Goal: Task Accomplishment & Management: Manage account settings

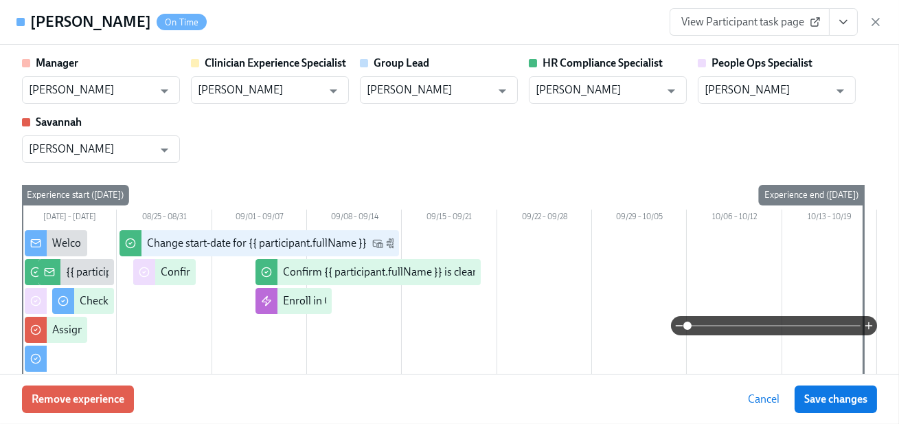
scroll to position [0, 17573]
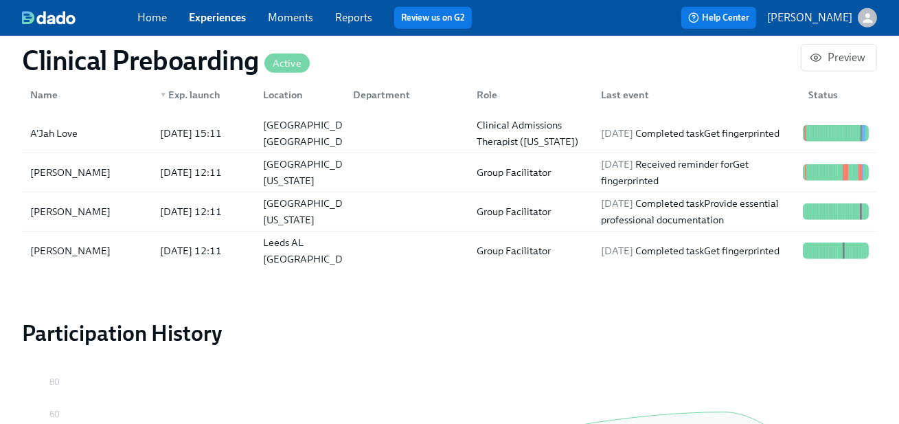
scroll to position [1534, 0]
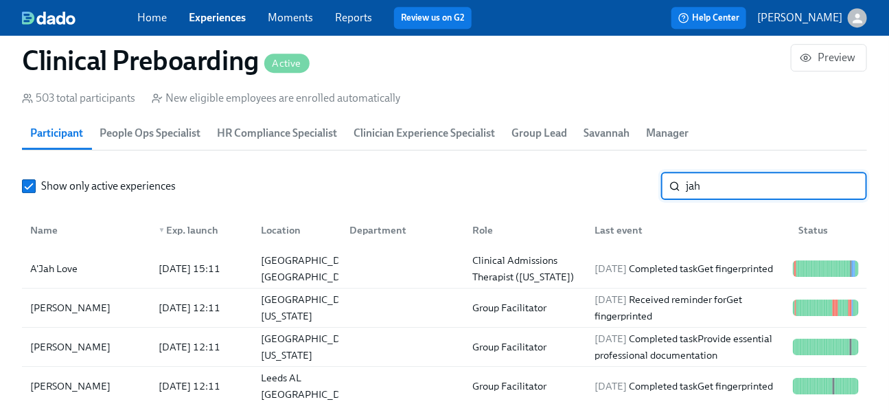
drag, startPoint x: 735, startPoint y: 183, endPoint x: 630, endPoint y: 172, distance: 105.6
click at [630, 172] on div "Show only active experiences jah ​" at bounding box center [444, 185] width 845 height 27
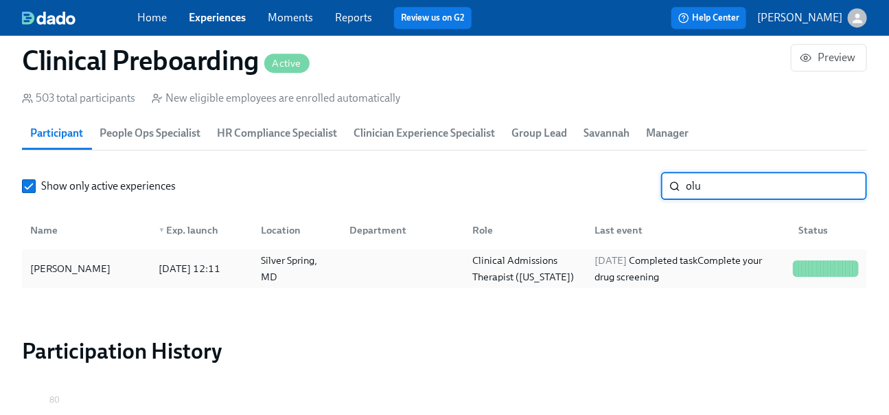
type input "olu"
click at [547, 280] on div "Clinical Admissions Therapist (Maryland)" at bounding box center [525, 268] width 117 height 33
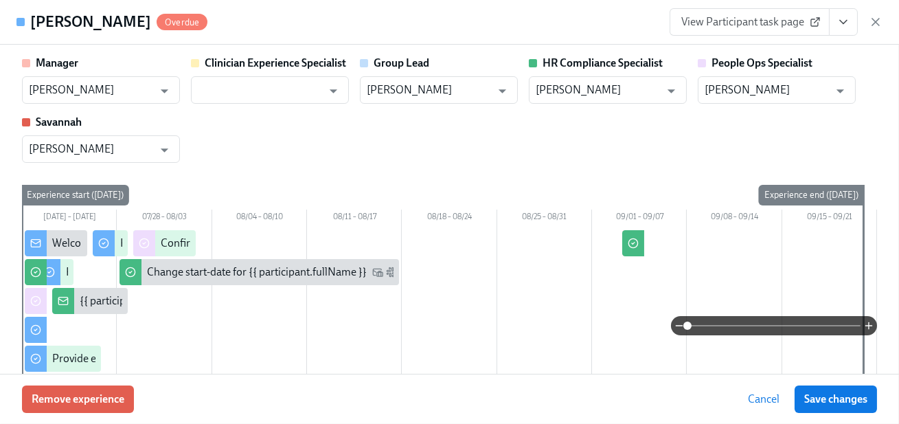
click at [850, 19] on button "View task page" at bounding box center [843, 21] width 29 height 27
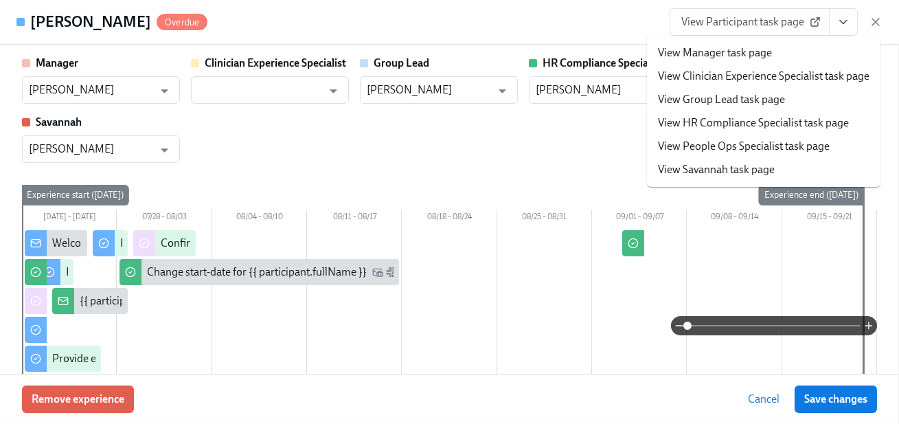
click at [816, 125] on link "View HR Compliance Specialist task page" at bounding box center [753, 122] width 191 height 15
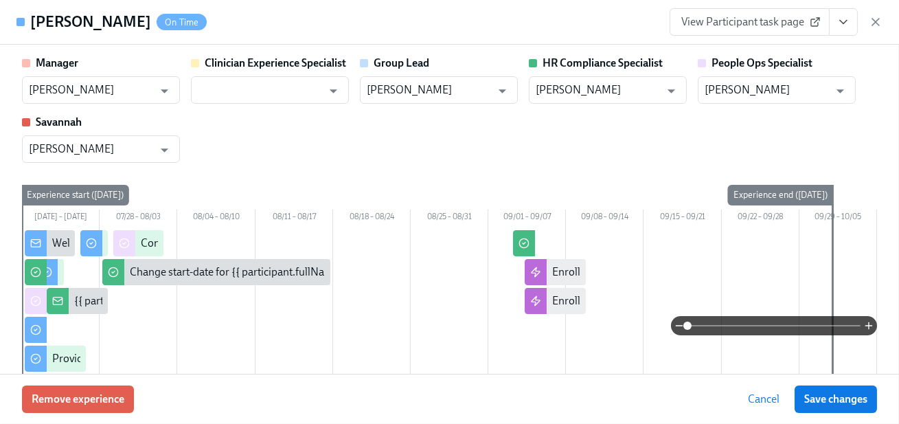
click at [754, 115] on div "Manager Jackie LeBlanc ​ Clinician Experience Specialist ​ Group Lead Jackie Le…" at bounding box center [449, 109] width 855 height 107
click at [756, 121] on div "Manager Jackie LeBlanc ​ Clinician Experience Specialist ​ Group Lead Jackie Le…" at bounding box center [449, 109] width 855 height 107
click at [844, 21] on icon "View task page" at bounding box center [843, 22] width 14 height 14
click at [839, 26] on icon "View task page" at bounding box center [843, 22] width 14 height 14
click at [844, 23] on icon "View task page" at bounding box center [843, 22] width 14 height 14
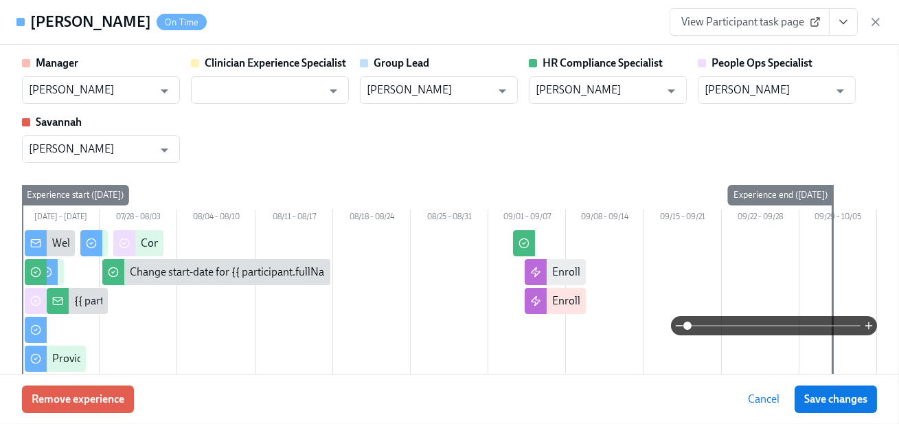
click at [818, 119] on ul "View Manager task page View Clinician Experience Specialist task page View Grou…" at bounding box center [763, 78] width 175 height 85
click at [710, 120] on ul "View Manager task page View Clinician Experience Specialist task page View Grou…" at bounding box center [763, 78] width 175 height 85
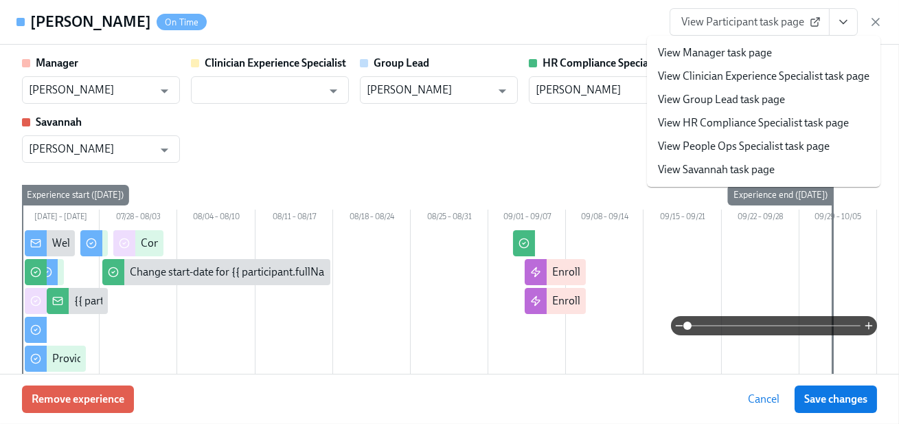
scroll to position [1151, 0]
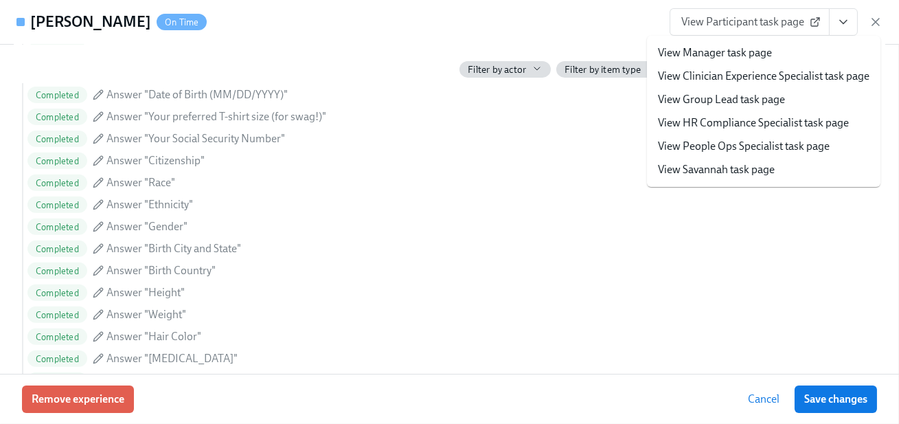
click at [700, 128] on link "View HR Compliance Specialist task page" at bounding box center [753, 122] width 191 height 15
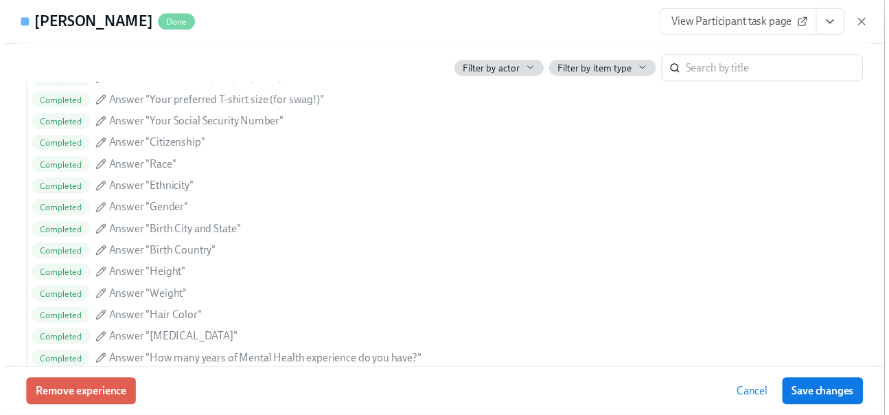
scroll to position [1136, 0]
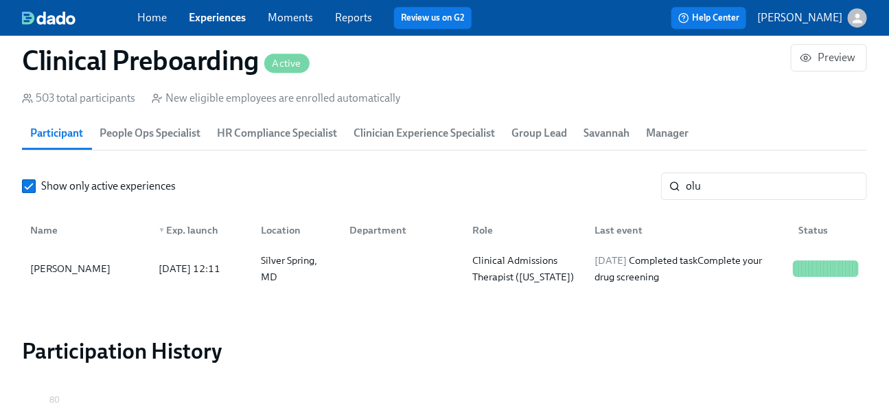
scroll to position [0, 17573]
click at [159, 25] on div "Home Experiences Moments Reports Review us on G2" at bounding box center [319, 18] width 365 height 22
click at [158, 19] on link "Home" at bounding box center [152, 17] width 30 height 13
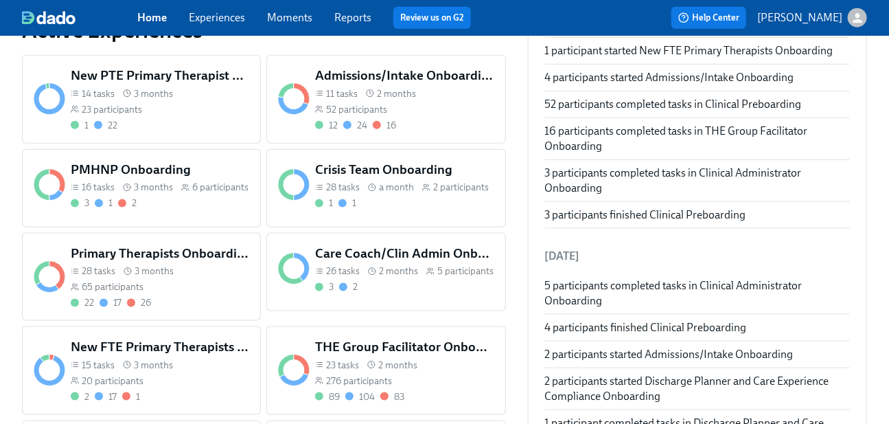
scroll to position [529, 0]
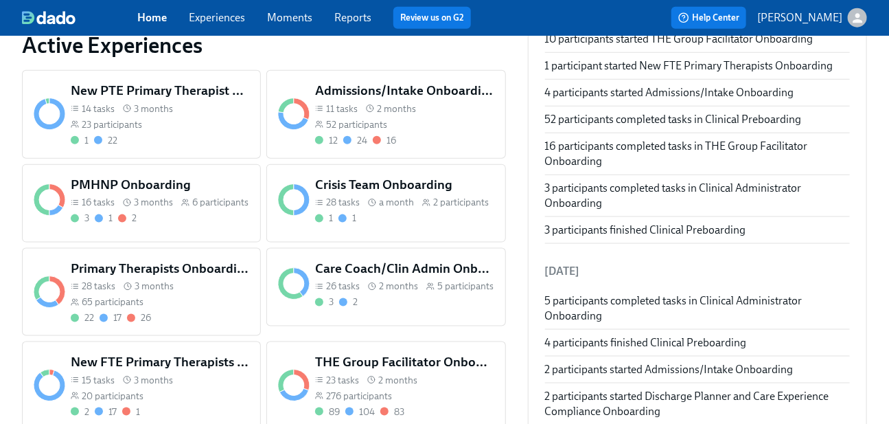
click at [393, 128] on div "11 tasks 2 months 52 participants" at bounding box center [404, 116] width 179 height 29
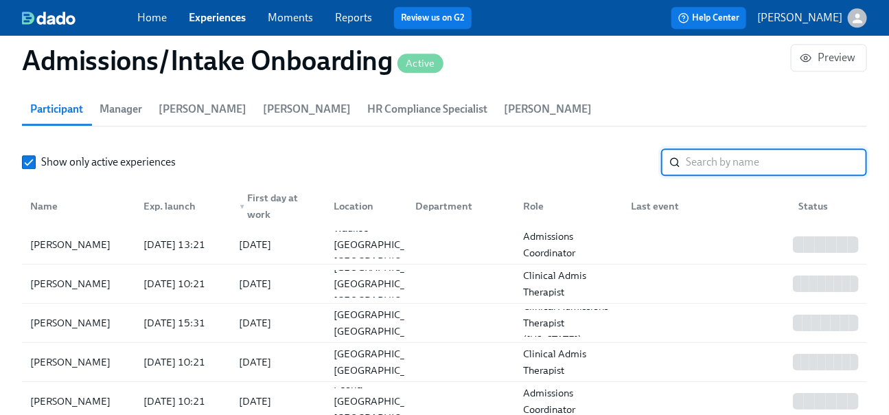
click at [800, 165] on input "search" at bounding box center [776, 161] width 181 height 27
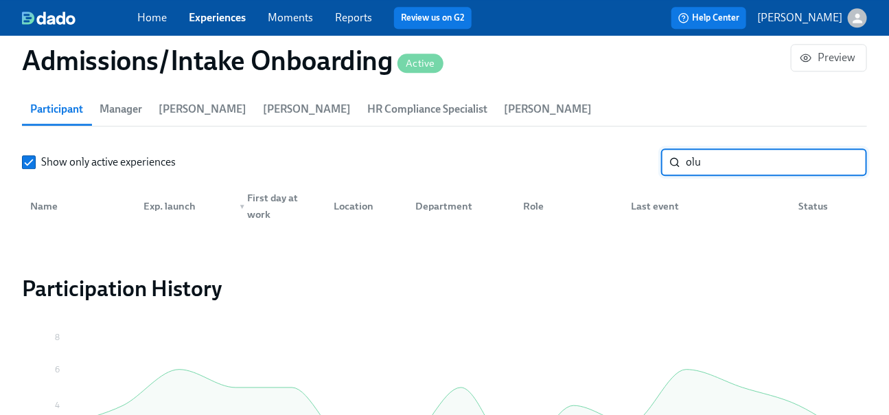
type input "olu"
click at [173, 13] on div "Home Experiences Moments Reports Review us on G2" at bounding box center [319, 18] width 365 height 22
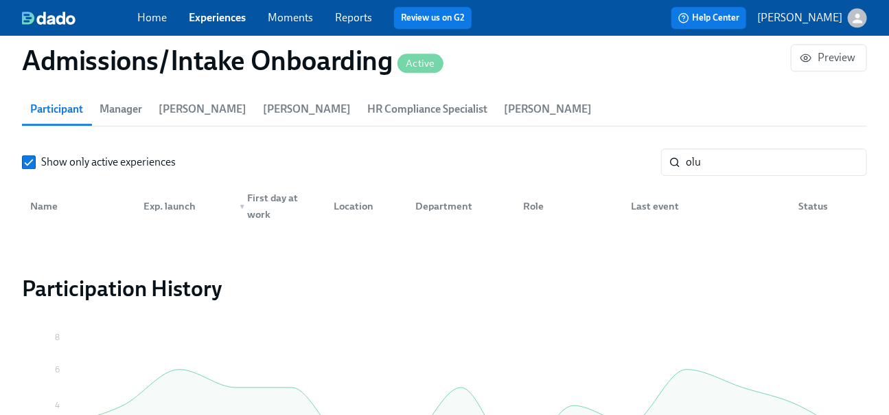
click at [161, 17] on link "Home" at bounding box center [152, 17] width 30 height 13
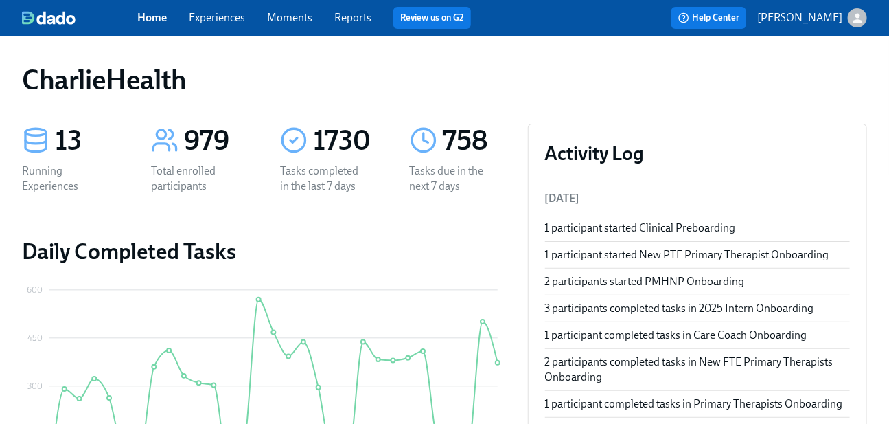
click at [150, 21] on link "Home" at bounding box center [152, 17] width 30 height 13
click at [159, 14] on link "Home" at bounding box center [152, 17] width 30 height 13
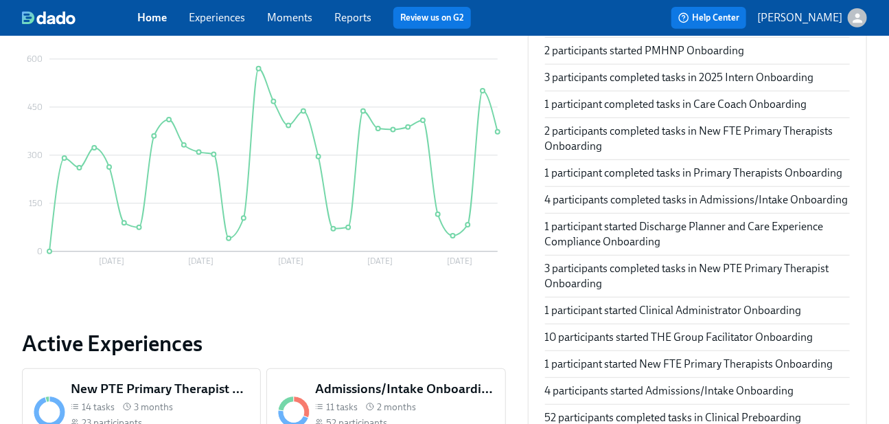
scroll to position [237, 0]
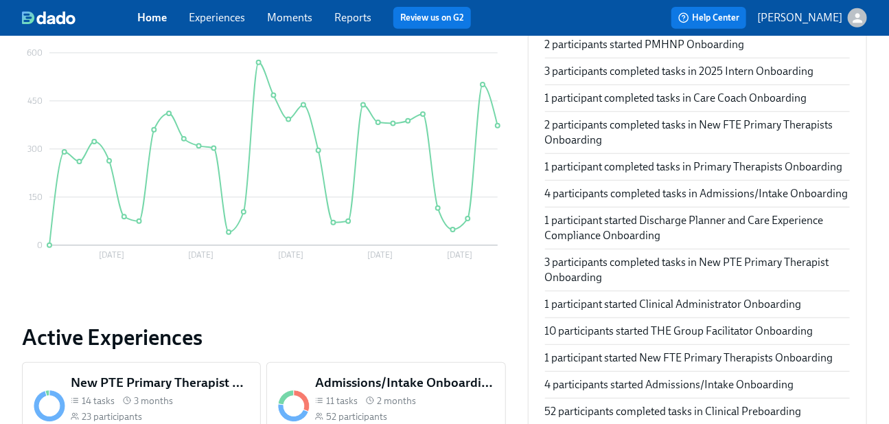
click at [420, 398] on div "11 tasks 2 months 52 participants" at bounding box center [404, 408] width 179 height 29
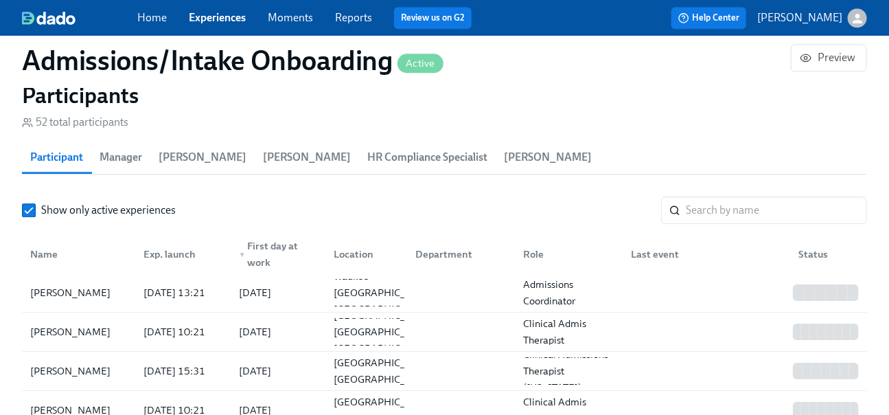
scroll to position [1193, 0]
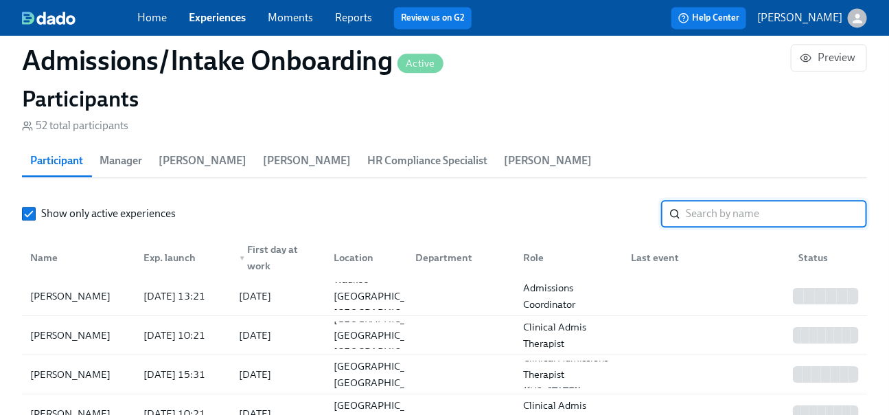
click at [741, 211] on input "search" at bounding box center [776, 213] width 181 height 27
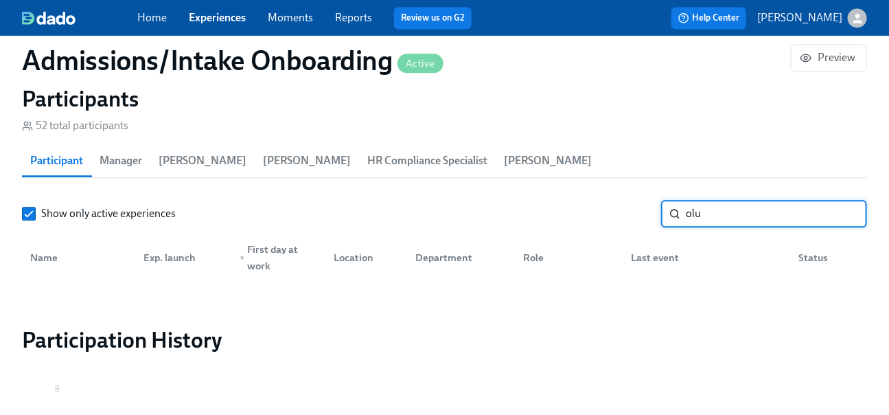
type input "olu"
click at [149, 11] on link "Home" at bounding box center [152, 17] width 30 height 13
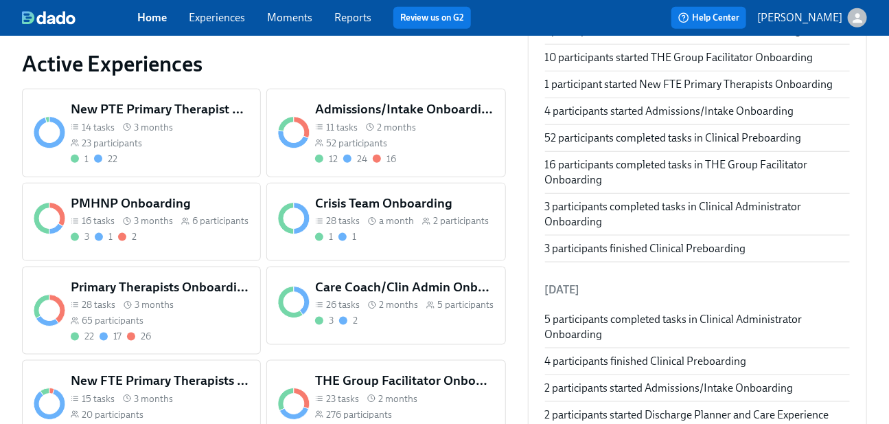
scroll to position [509, 0]
click at [217, 115] on h5 "New PTE Primary Therapist Onboarding" at bounding box center [160, 110] width 179 height 18
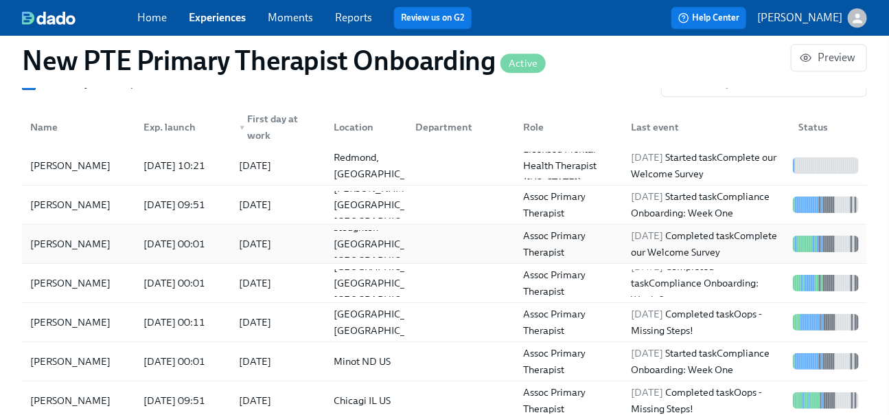
scroll to position [1407, 0]
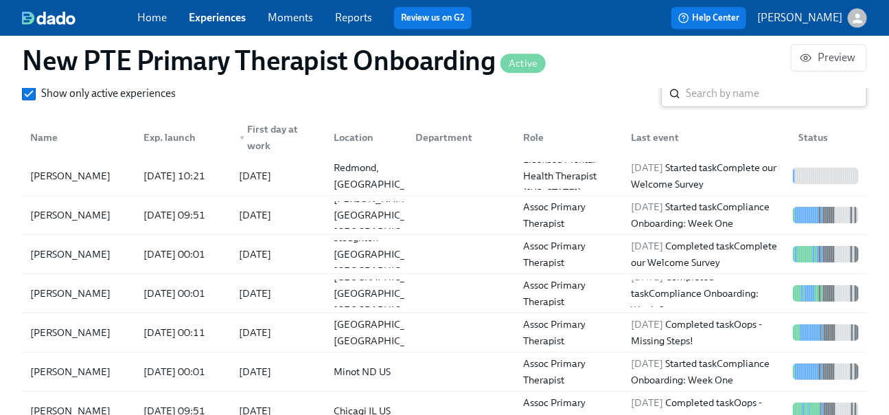
click at [776, 107] on input "search" at bounding box center [776, 93] width 181 height 27
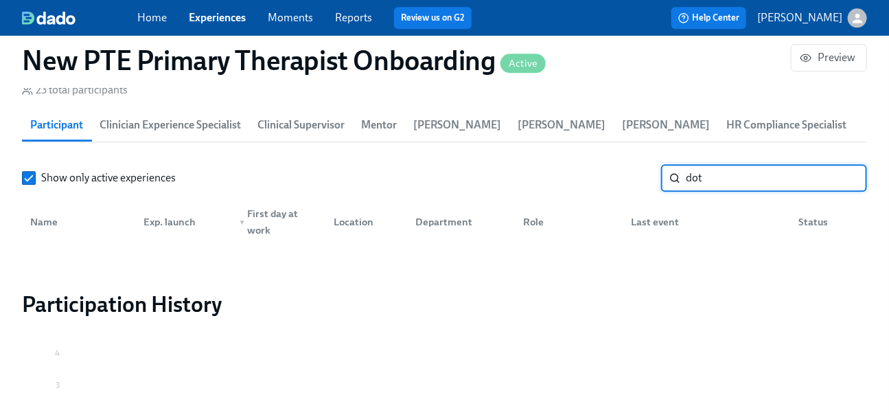
type input "dot"
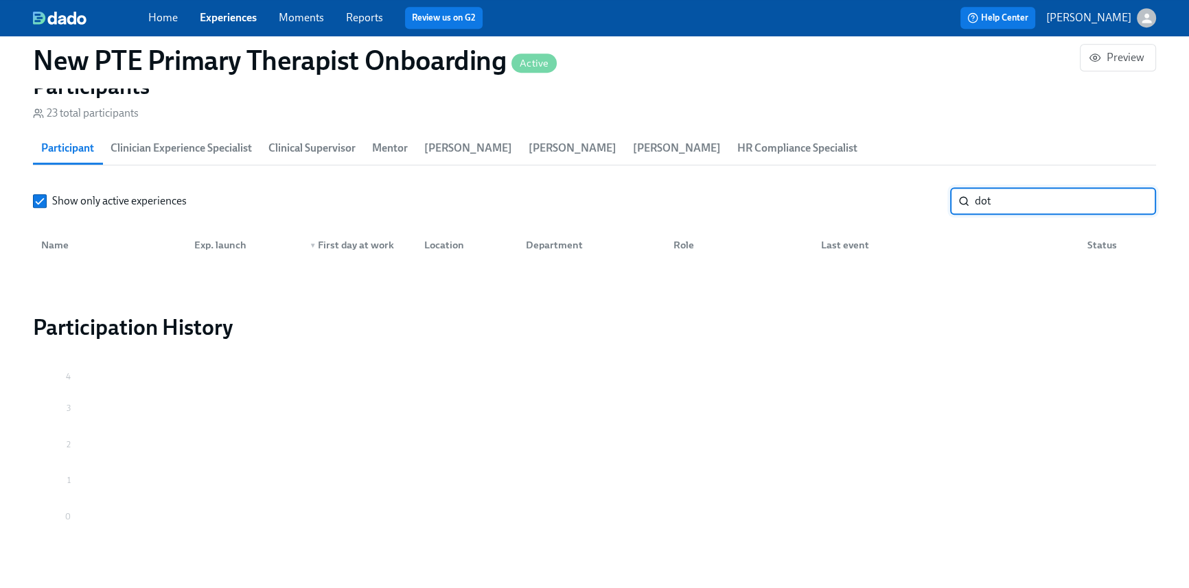
scroll to position [0, 5808]
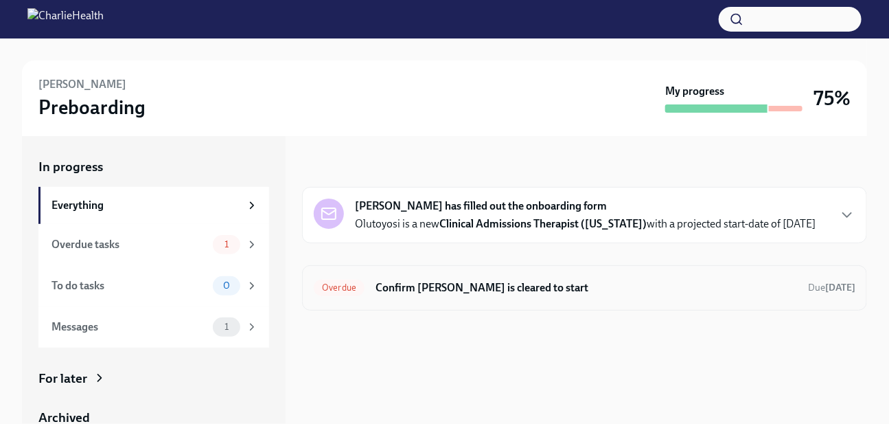
click at [541, 280] on h6 "Confirm Olutoyosi Ajayi is cleared to start" at bounding box center [587, 287] width 422 height 15
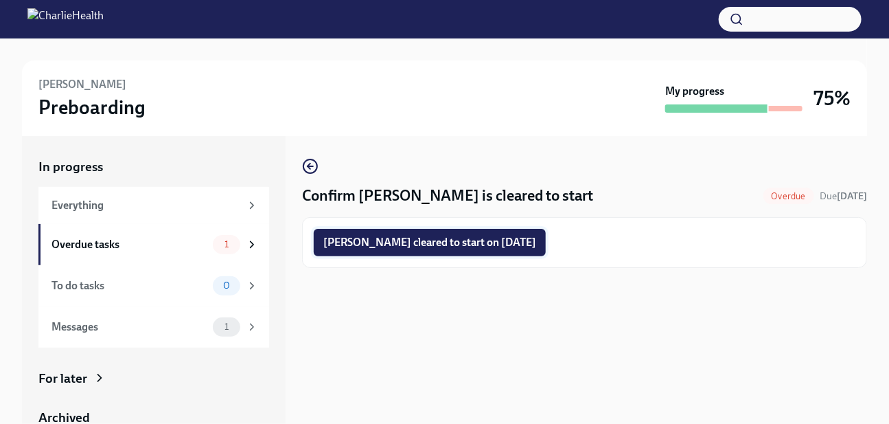
click at [499, 246] on span "Olutoyosi Ajayi cleared to start on 08/25/2025" at bounding box center [429, 242] width 213 height 14
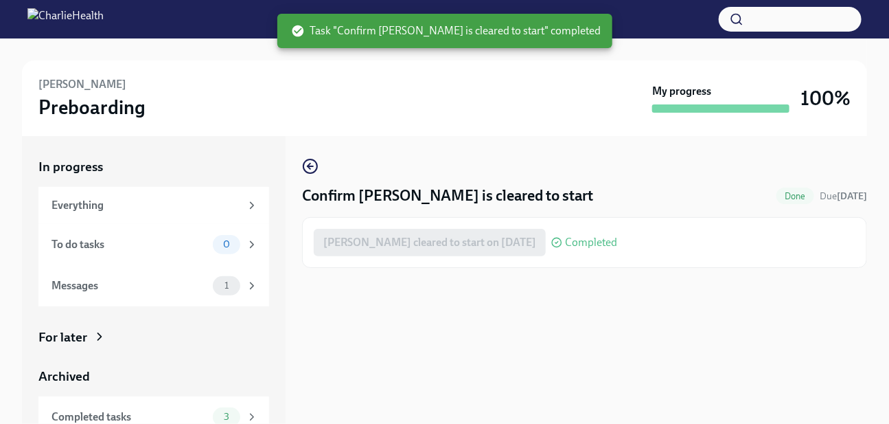
click at [75, 330] on div "For later" at bounding box center [62, 337] width 49 height 18
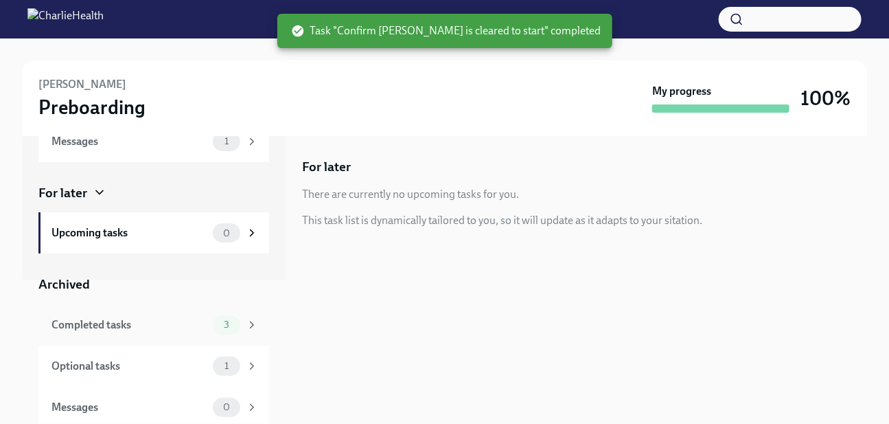
scroll to position [148, 0]
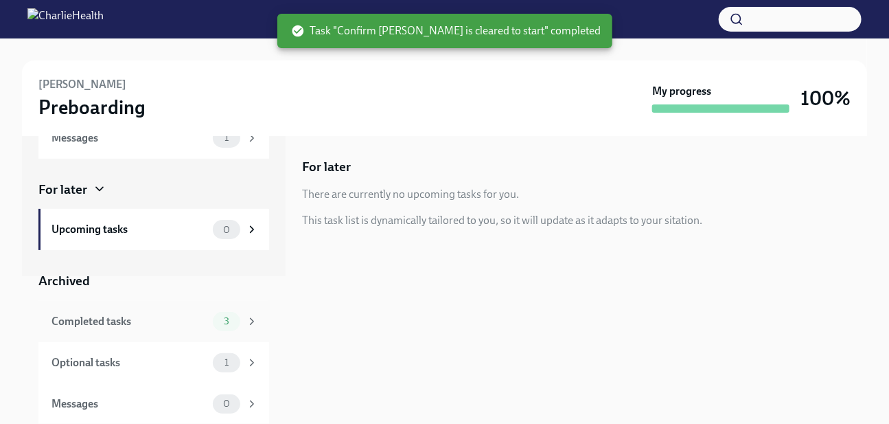
click at [148, 332] on div "Completed tasks 3" at bounding box center [153, 321] width 231 height 41
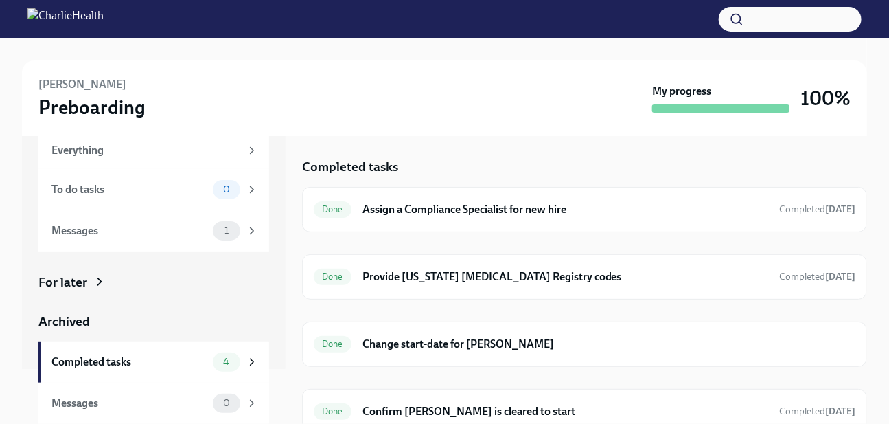
scroll to position [55, 0]
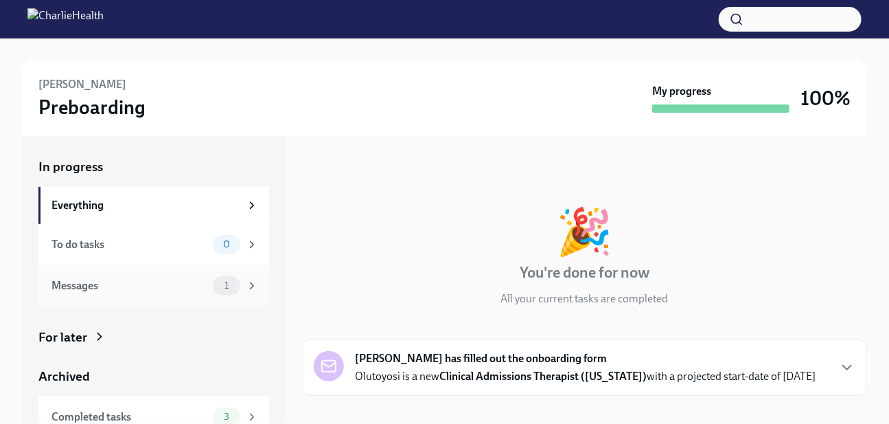
click at [194, 286] on div "Messages" at bounding box center [129, 285] width 156 height 15
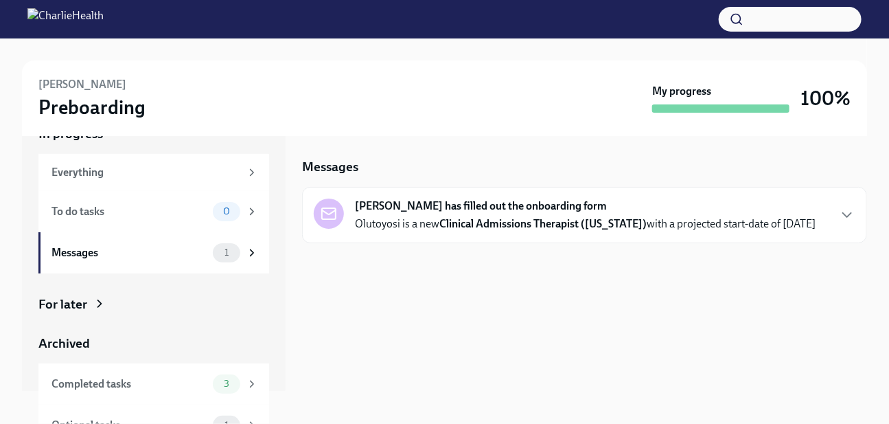
scroll to position [95, 0]
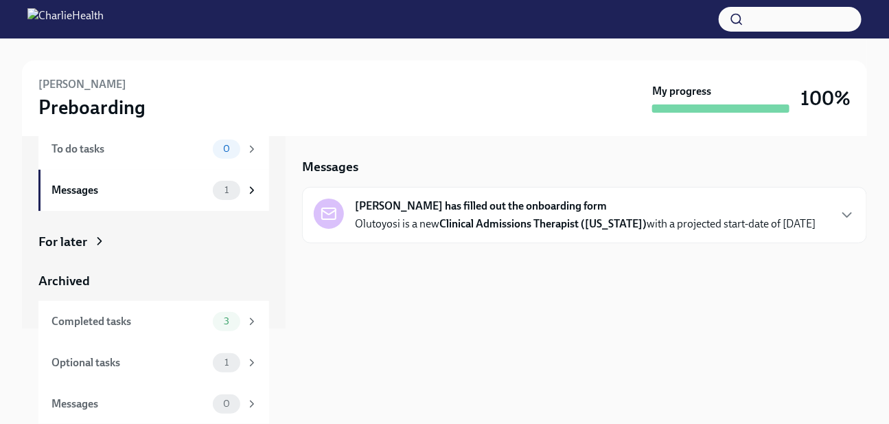
click at [94, 251] on div "In progress Everything To do tasks 0 Messages 1 For later Archived Completed ta…" at bounding box center [153, 243] width 231 height 362
click at [82, 238] on div "For later" at bounding box center [62, 242] width 49 height 18
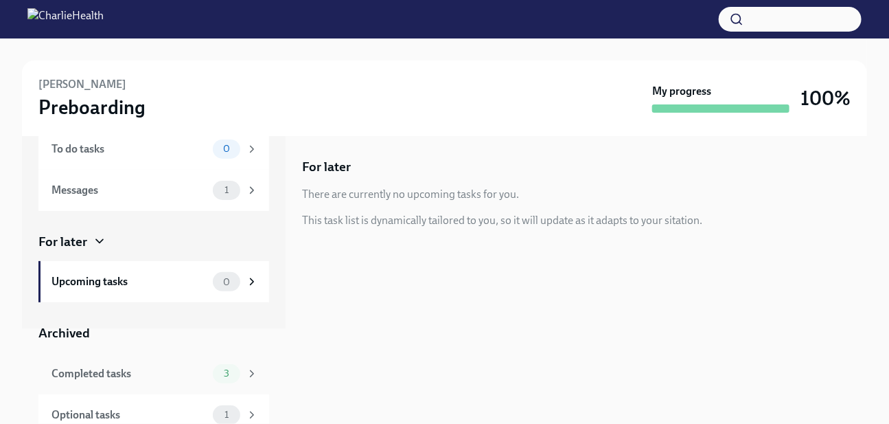
click at [156, 358] on div "Completed tasks 3" at bounding box center [153, 373] width 231 height 41
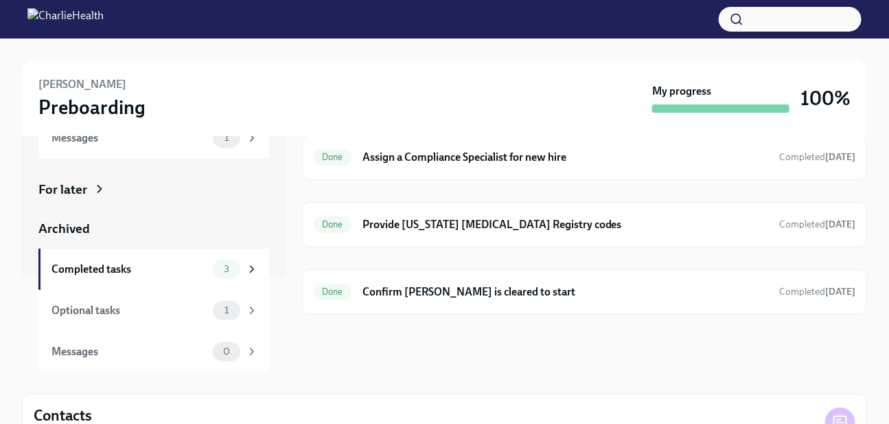
scroll to position [54, 0]
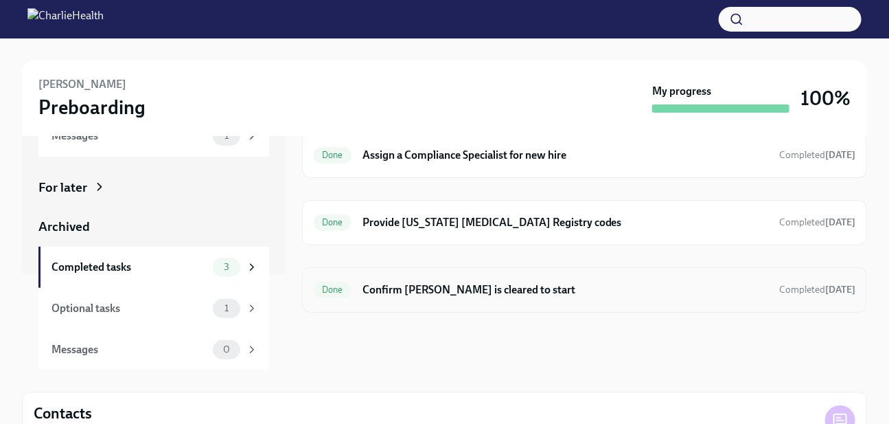
click at [531, 295] on h6 "Confirm Olutoyosi Ajayi is cleared to start" at bounding box center [565, 289] width 406 height 15
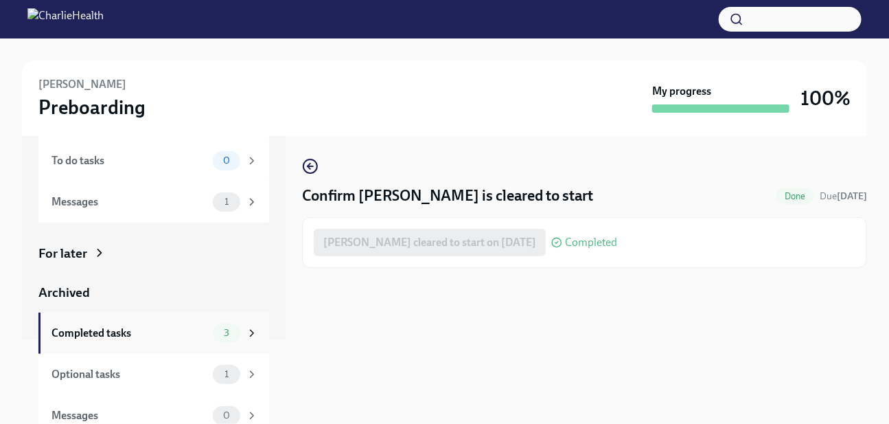
scroll to position [95, 0]
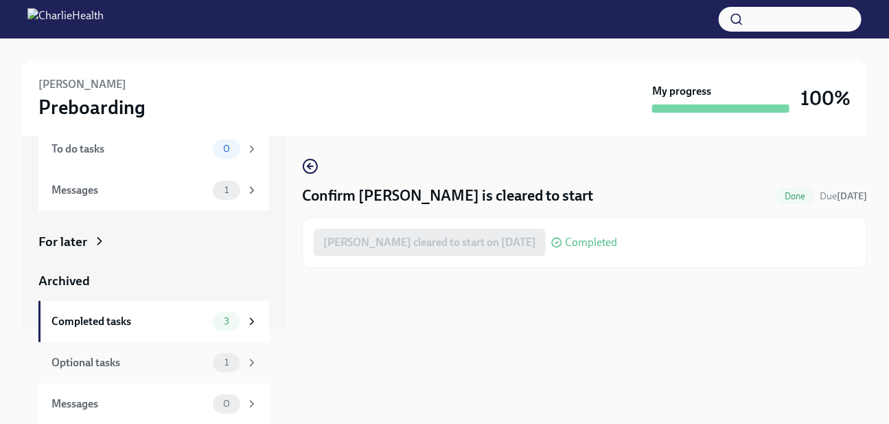
click at [161, 358] on div "Optional tasks" at bounding box center [129, 362] width 156 height 15
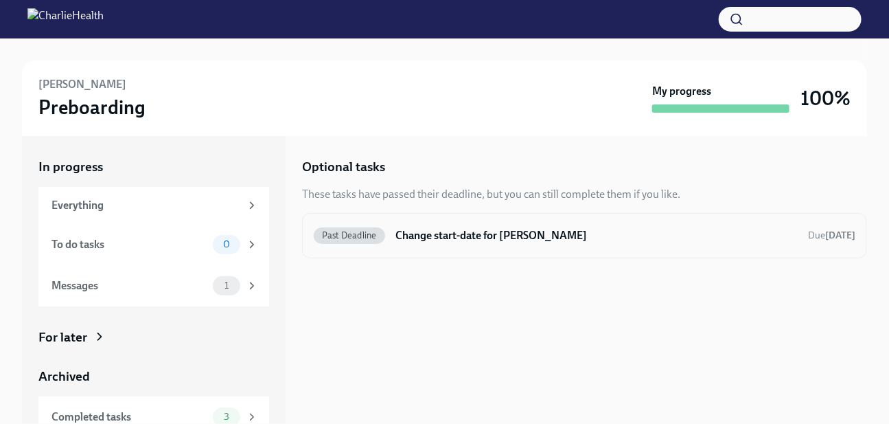
click at [446, 218] on div "Past Deadline Change start-date for Olutoyosi Ajayi Due Aug 18th" at bounding box center [584, 235] width 565 height 45
click at [443, 235] on h6 "Change start-date for Olutoyosi Ajayi" at bounding box center [596, 235] width 401 height 15
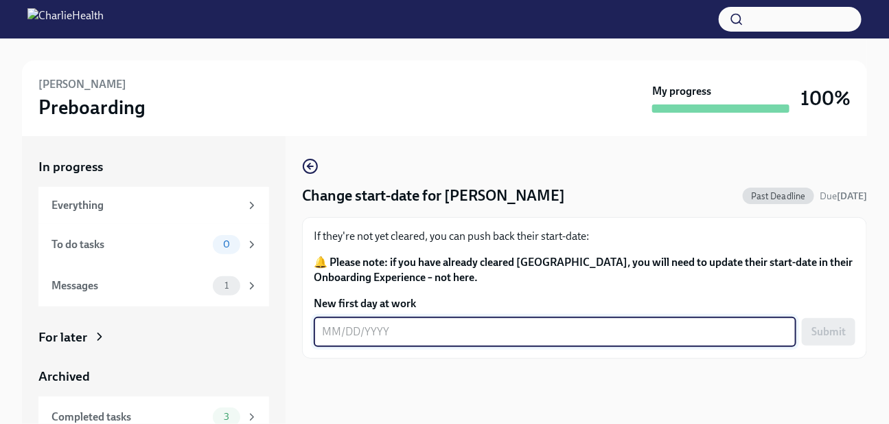
click at [413, 330] on textarea "New first day at work" at bounding box center [555, 331] width 466 height 16
type textarea "09/08/2025"
click at [842, 328] on span "Submit" at bounding box center [828, 332] width 34 height 14
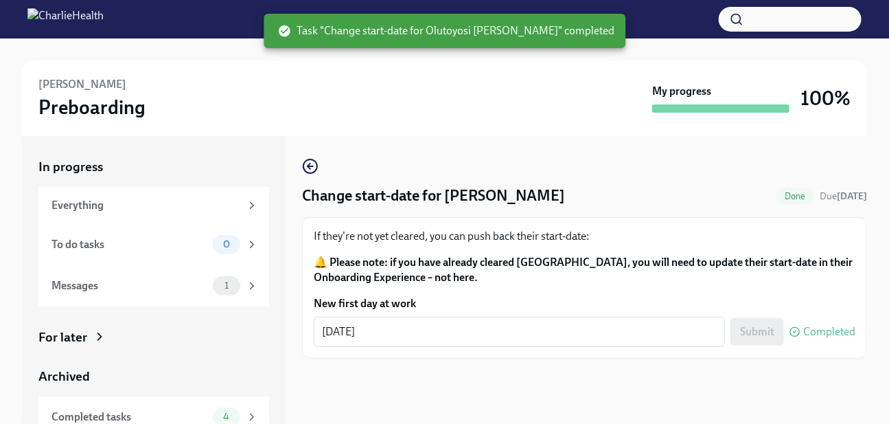
click at [100, 344] on div "For later" at bounding box center [153, 337] width 231 height 18
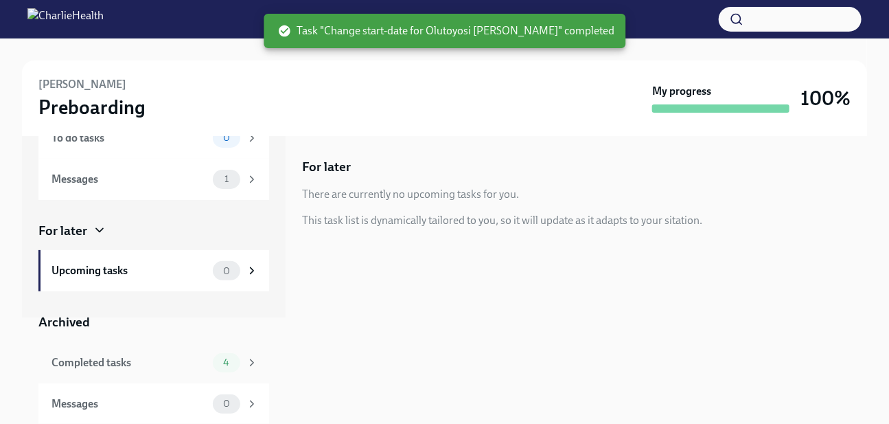
click at [100, 371] on div "Completed tasks 4" at bounding box center [154, 362] width 207 height 19
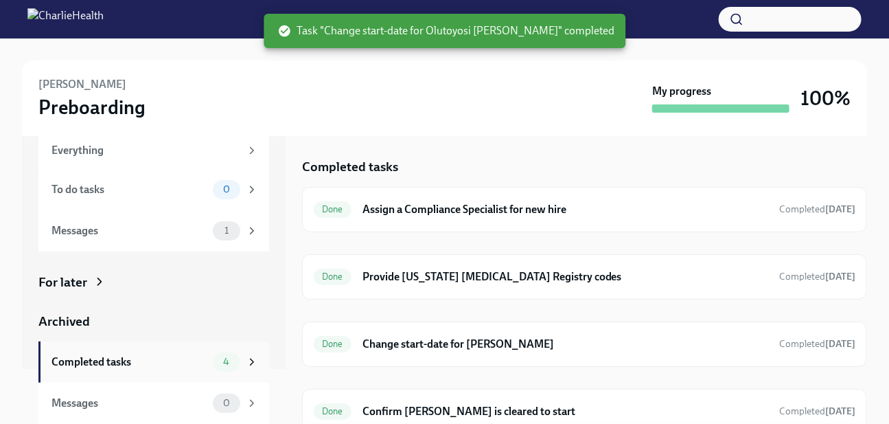
scroll to position [55, 0]
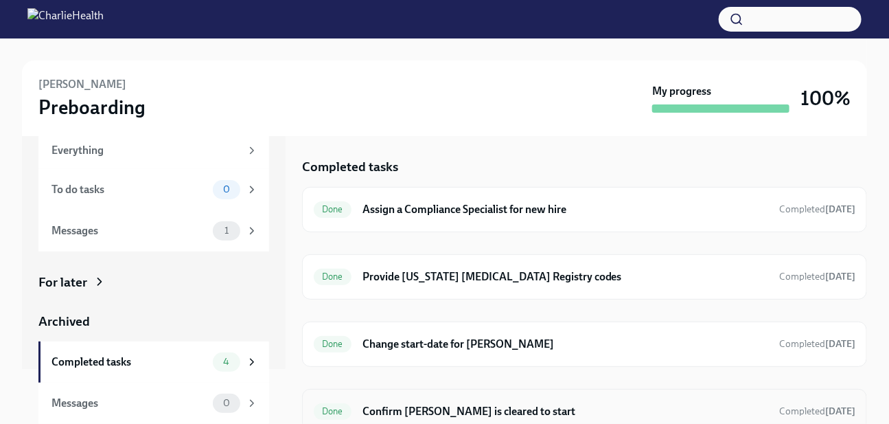
click at [487, 395] on div "Done Confirm Olutoyosi Ajayi is cleared to start Completed today" at bounding box center [584, 411] width 565 height 45
click at [488, 405] on h6 "Confirm Olutoyosi Ajayi is cleared to start" at bounding box center [565, 411] width 406 height 15
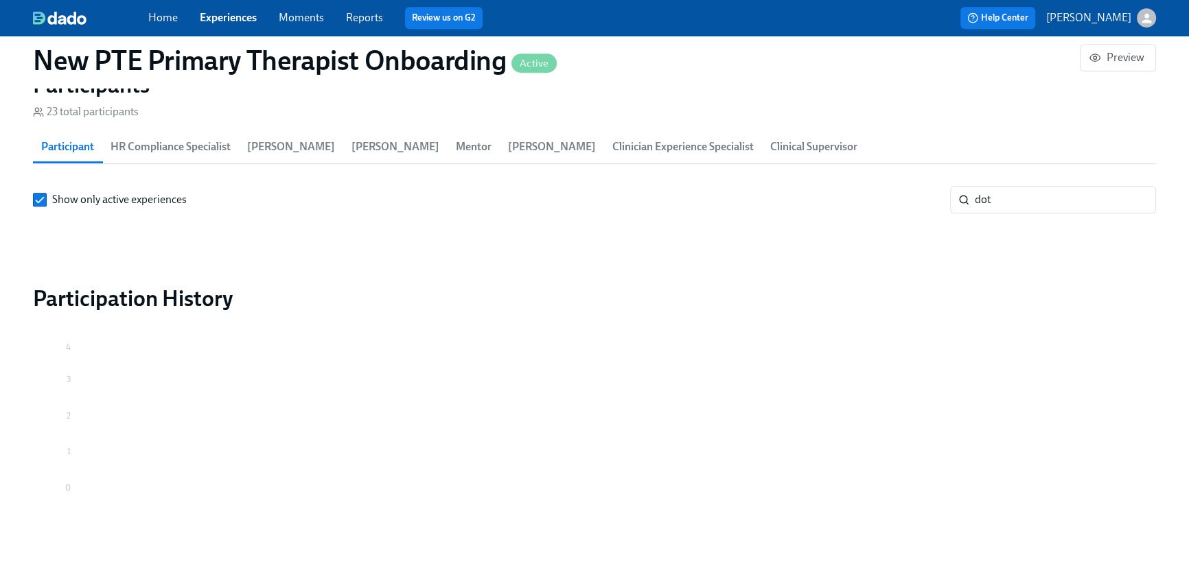
scroll to position [1304, 0]
